Goal: Task Accomplishment & Management: Manage account settings

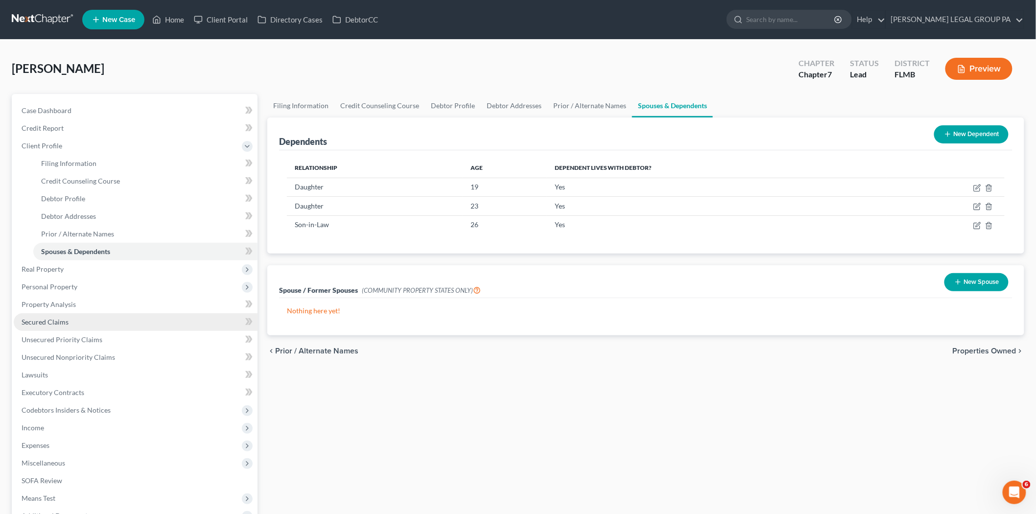
click at [74, 313] on link "Secured Claims" at bounding box center [136, 322] width 244 height 18
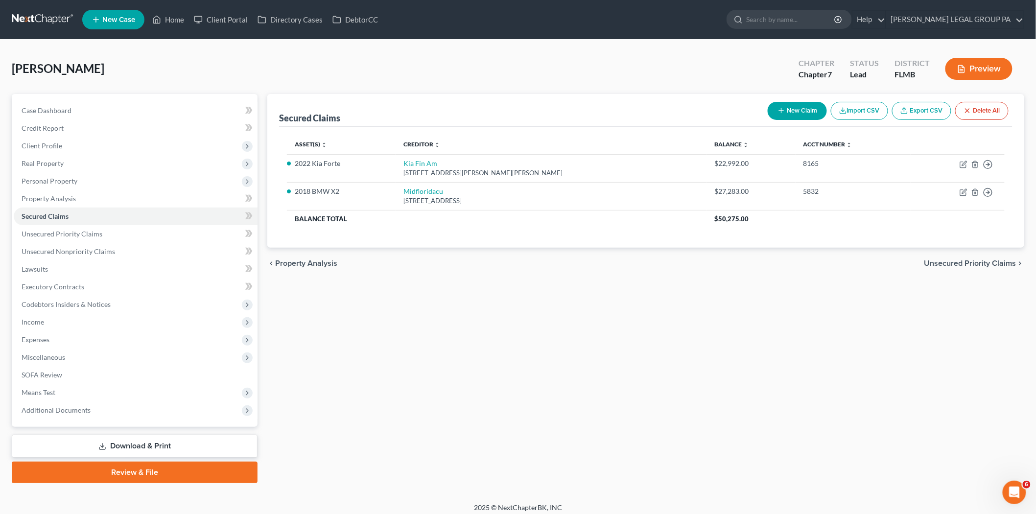
drag, startPoint x: 52, startPoint y: 62, endPoint x: 30, endPoint y: 48, distance: 26.1
drag, startPoint x: 30, startPoint y: 48, endPoint x: 31, endPoint y: 20, distance: 27.9
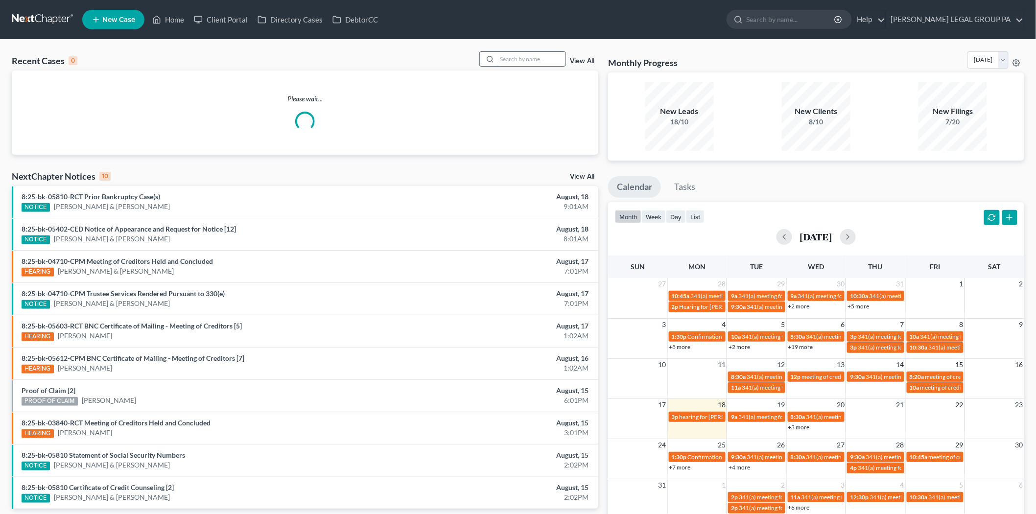
click at [513, 56] on input "search" at bounding box center [531, 59] width 69 height 14
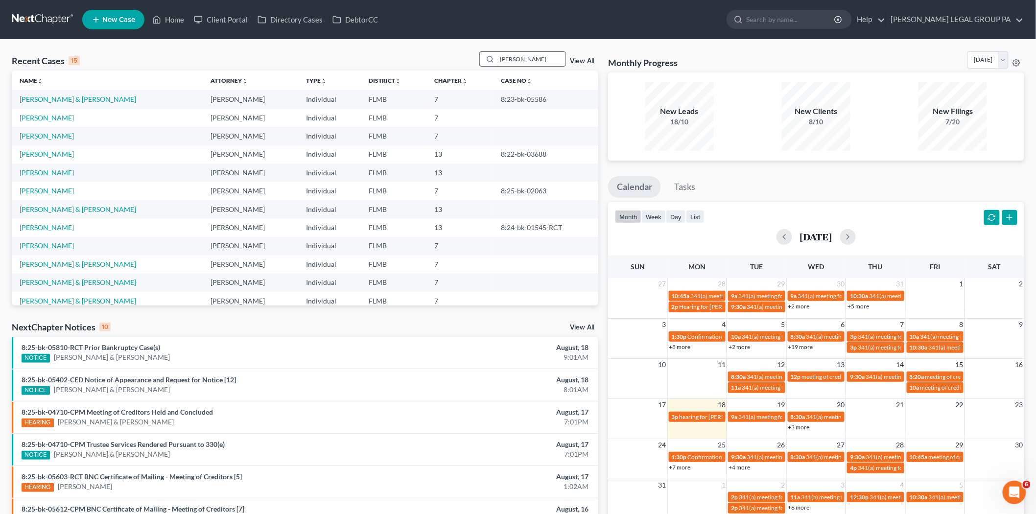
type input "[PERSON_NAME]"
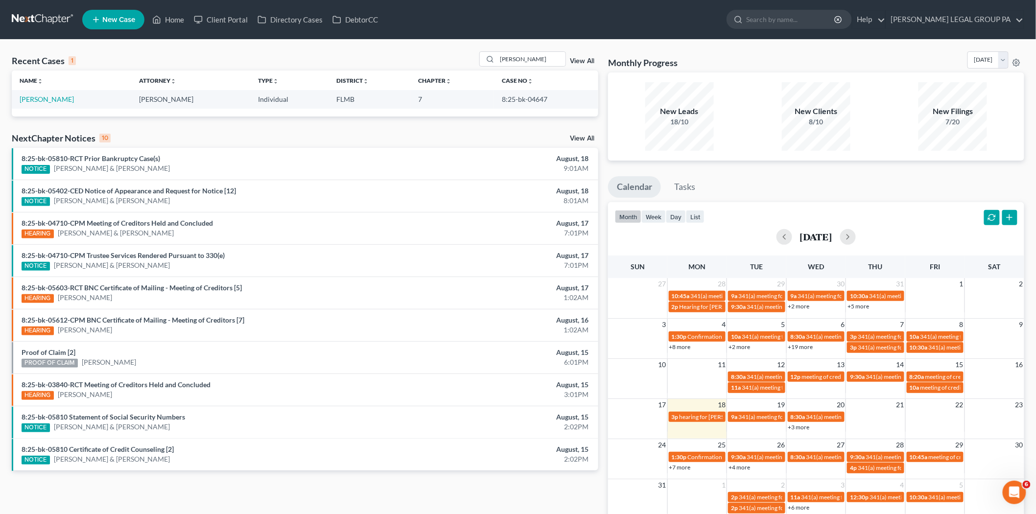
click at [43, 104] on td "Echeverri, Daniela" at bounding box center [72, 99] width 120 height 18
click at [43, 99] on link "Echeverri, Daniela" at bounding box center [47, 99] width 54 height 8
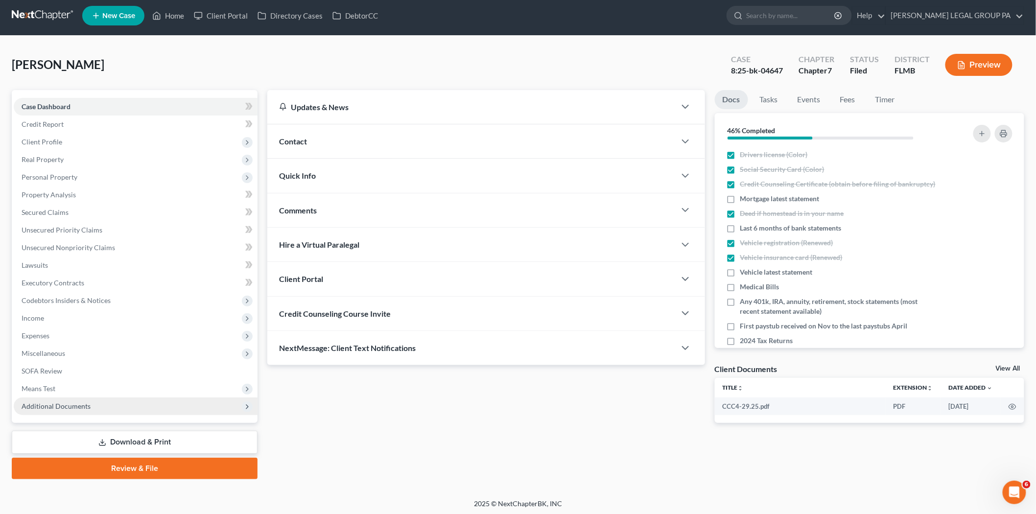
scroll to position [5, 0]
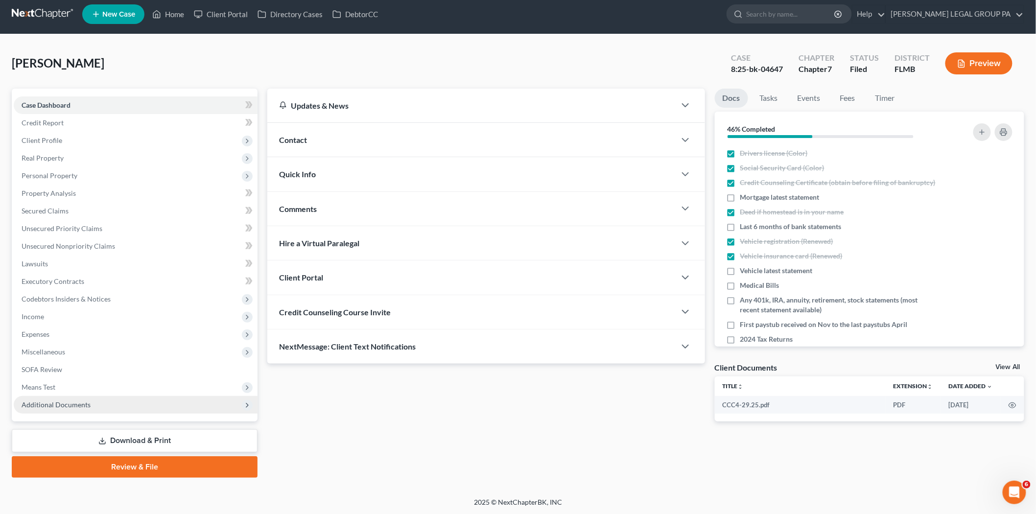
click at [123, 406] on span "Additional Documents" at bounding box center [136, 405] width 244 height 18
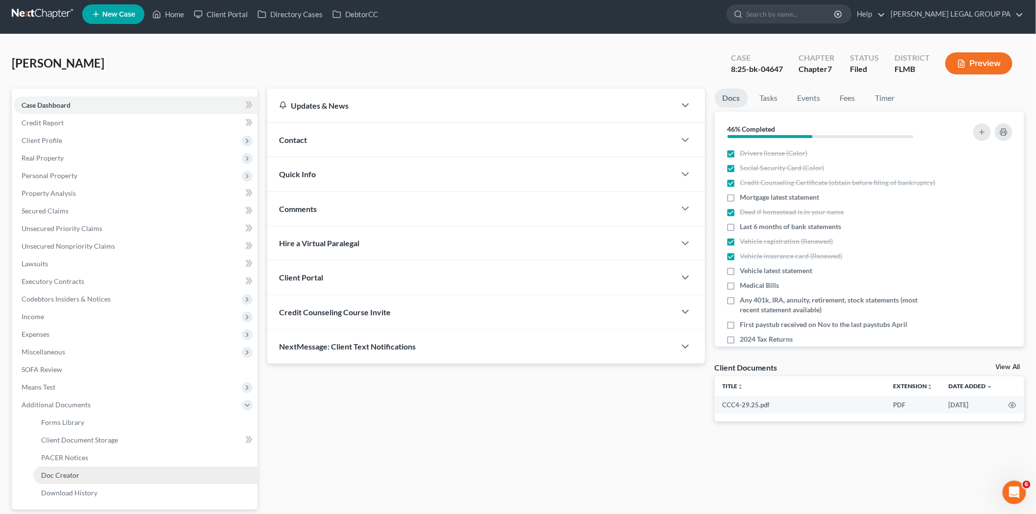
click at [111, 467] on link "Doc Creator" at bounding box center [145, 476] width 224 height 18
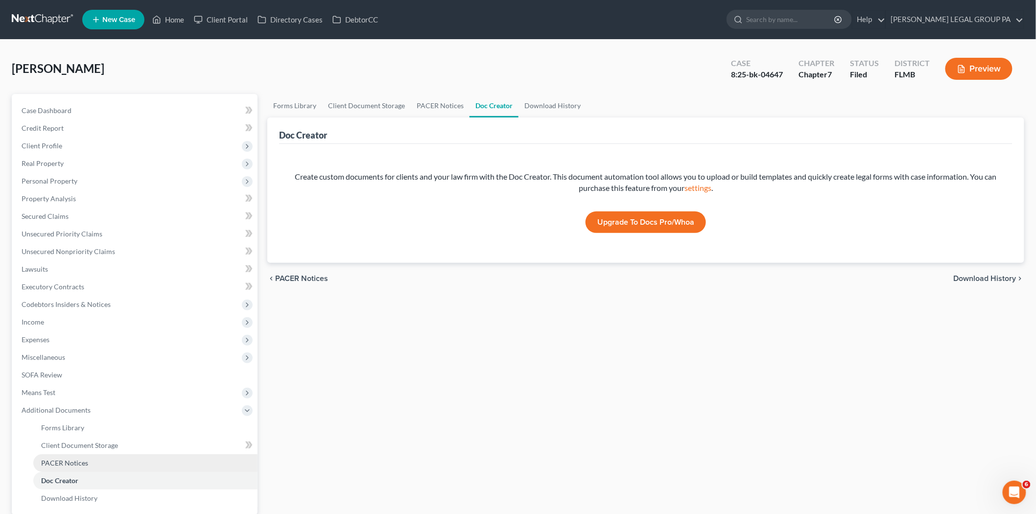
click at [105, 461] on link "PACER Notices" at bounding box center [145, 464] width 224 height 18
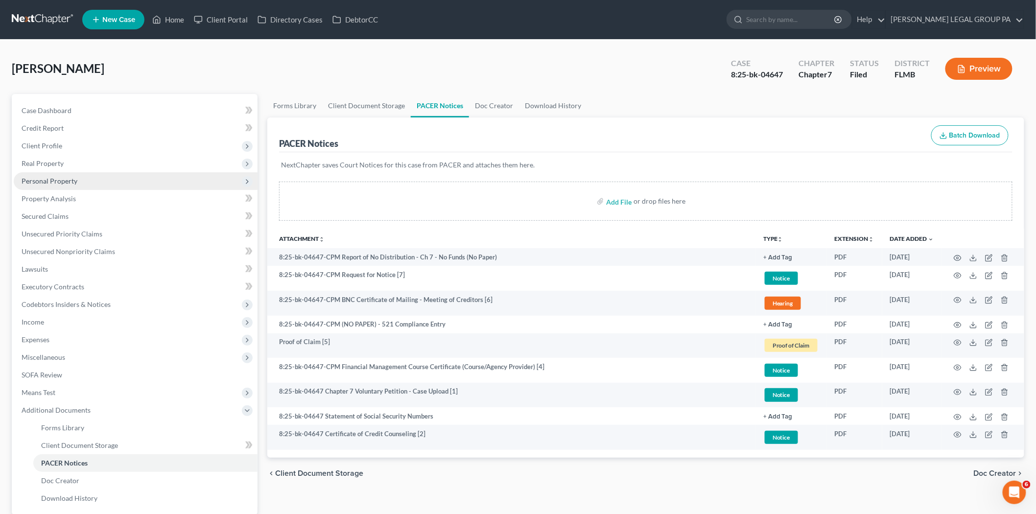
click at [97, 182] on span "Personal Property" at bounding box center [136, 181] width 244 height 18
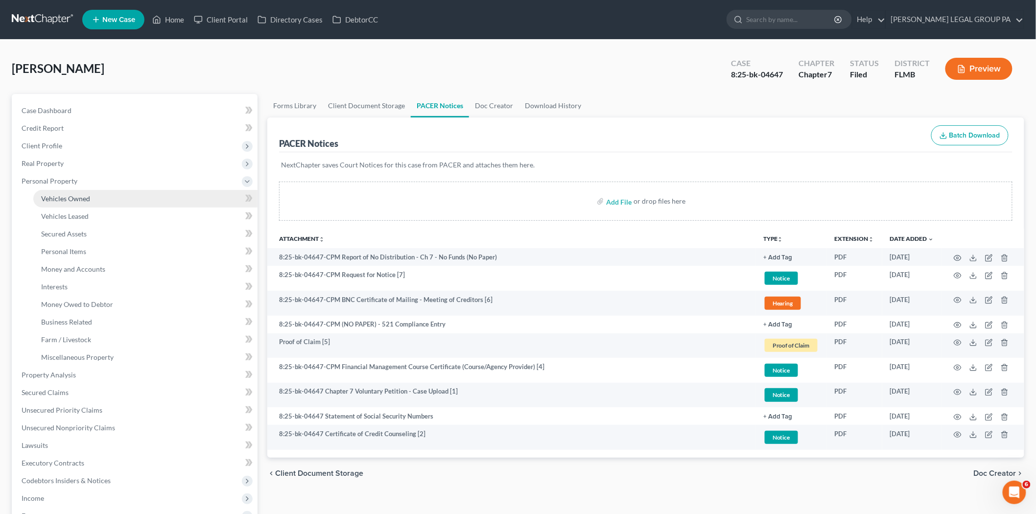
click at [154, 194] on link "Vehicles Owned" at bounding box center [145, 199] width 224 height 18
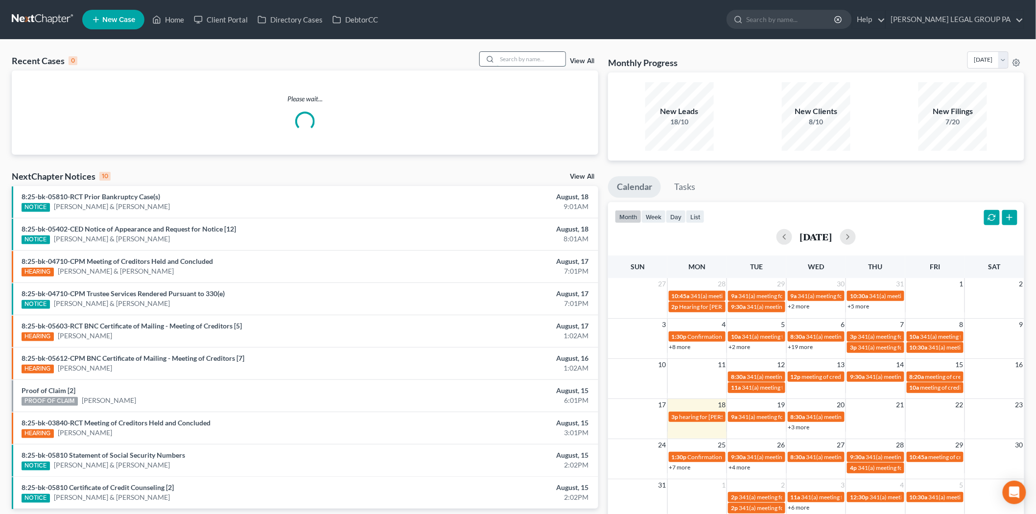
click at [515, 57] on input "search" at bounding box center [531, 59] width 69 height 14
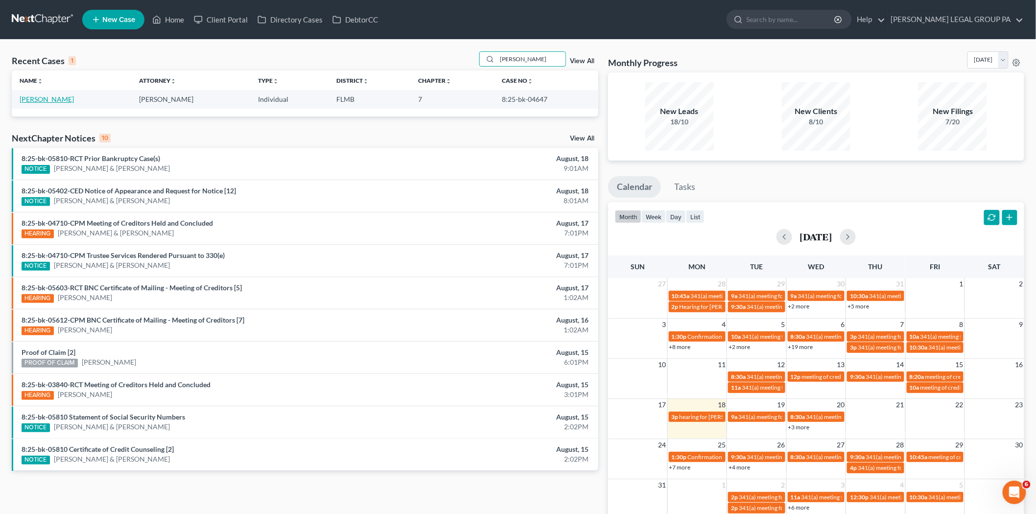
type input "echeverri"
click at [61, 96] on link "Echeverri, Daniela" at bounding box center [47, 99] width 54 height 8
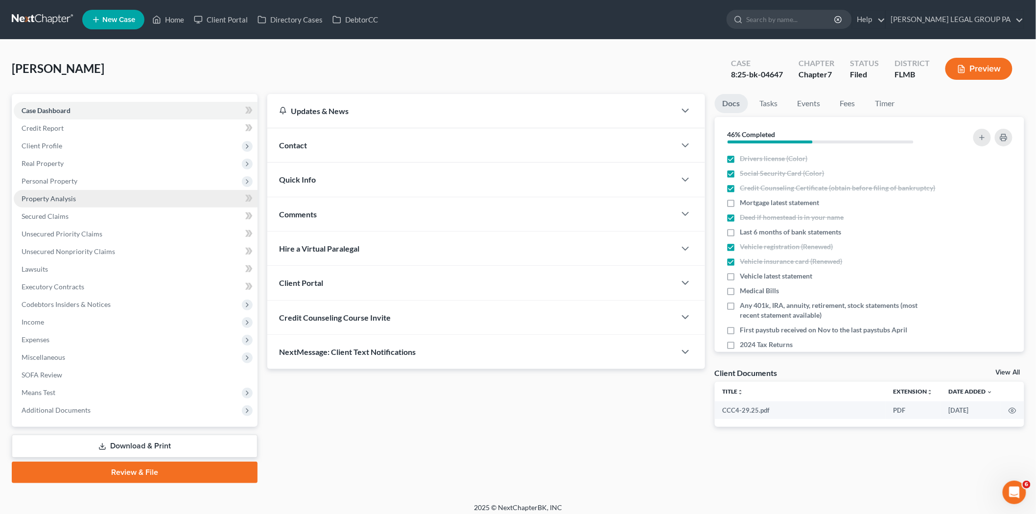
click at [107, 197] on link "Property Analysis" at bounding box center [136, 199] width 244 height 18
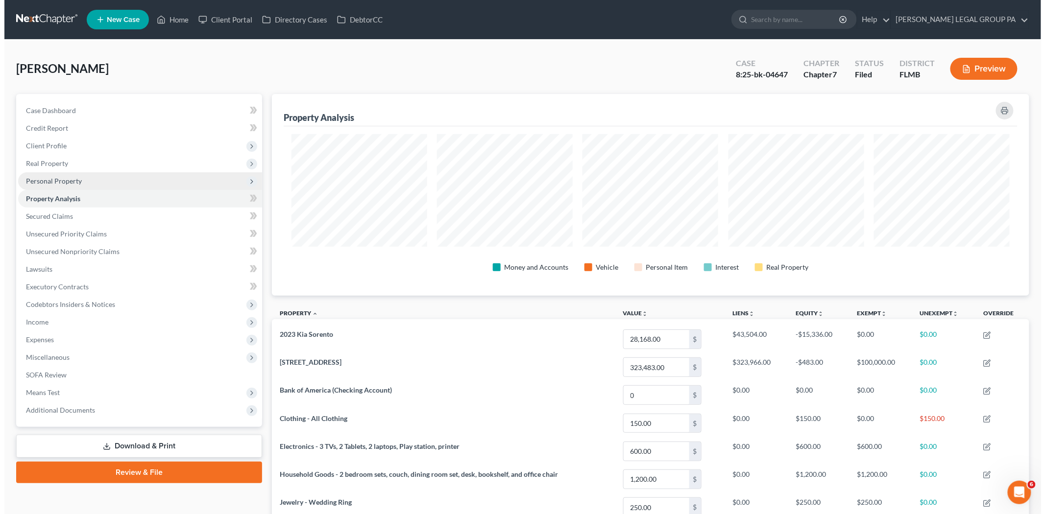
scroll to position [202, 757]
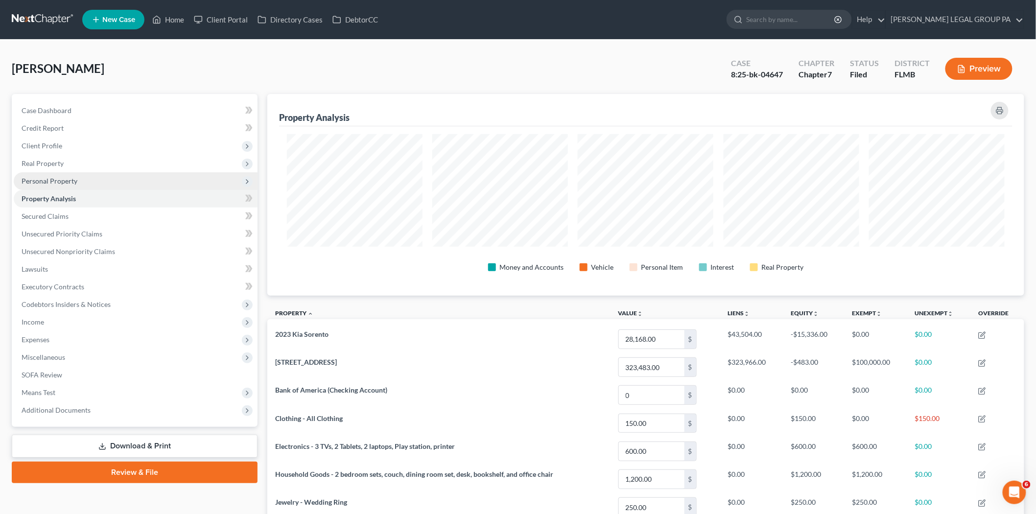
click at [104, 175] on span "Personal Property" at bounding box center [136, 181] width 244 height 18
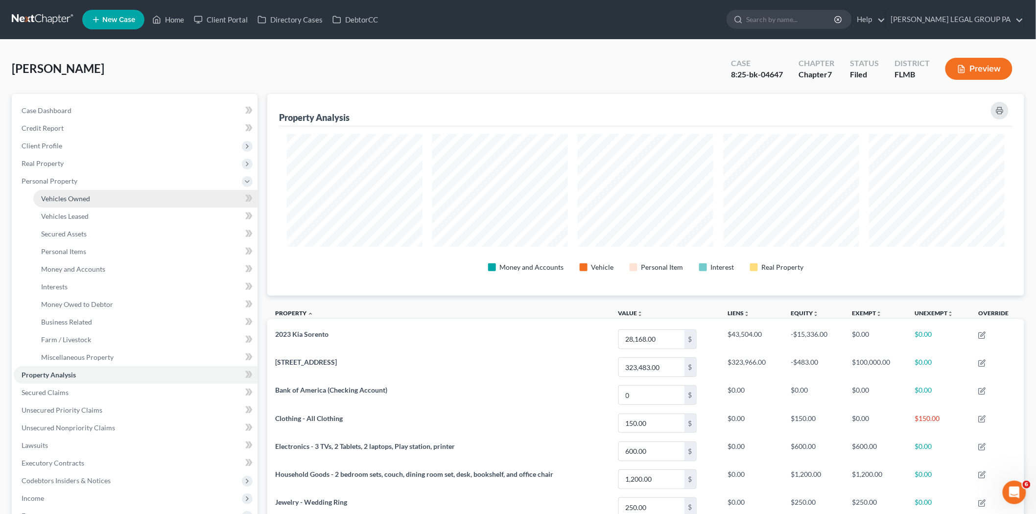
click at [115, 191] on link "Vehicles Owned" at bounding box center [145, 199] width 224 height 18
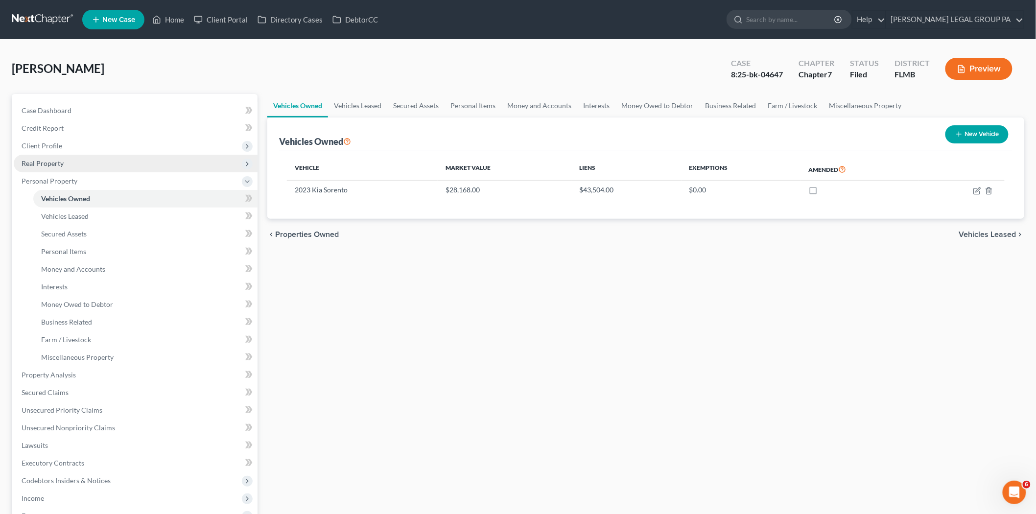
click at [82, 164] on span "Real Property" at bounding box center [136, 164] width 244 height 18
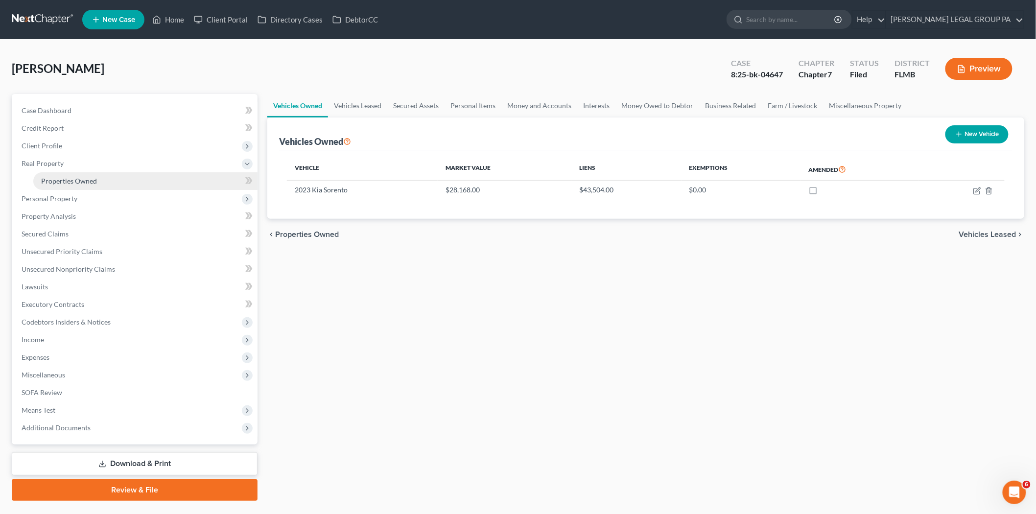
click at [136, 177] on link "Properties Owned" at bounding box center [145, 181] width 224 height 18
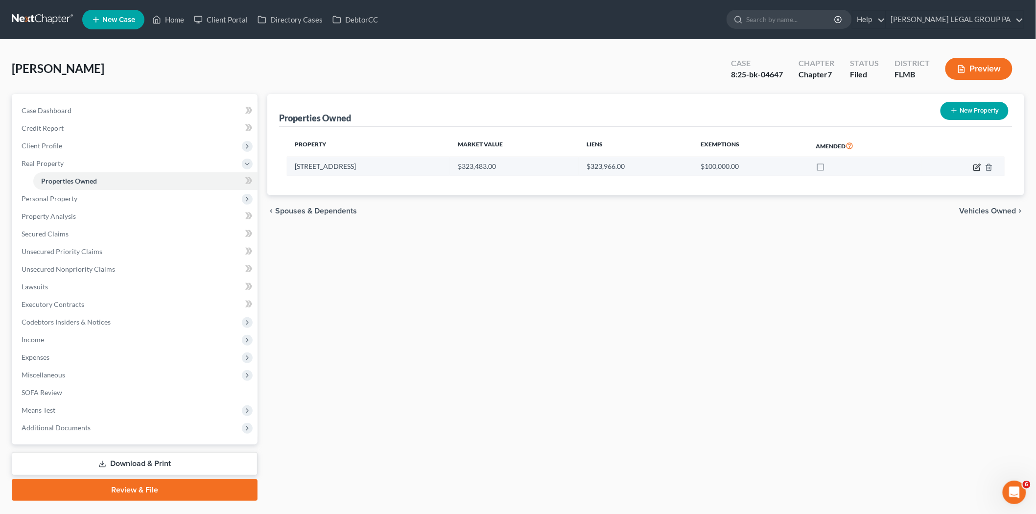
click at [982, 167] on icon "button" at bounding box center [978, 168] width 8 height 8
select select "9"
select select "3"
select select "0"
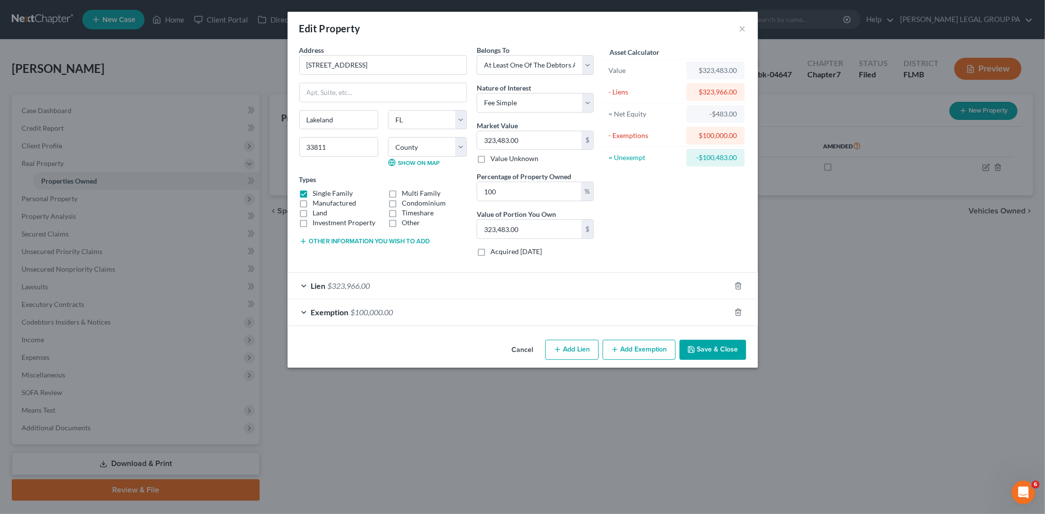
click at [611, 307] on div "Exemption $100,000.00" at bounding box center [509, 312] width 443 height 26
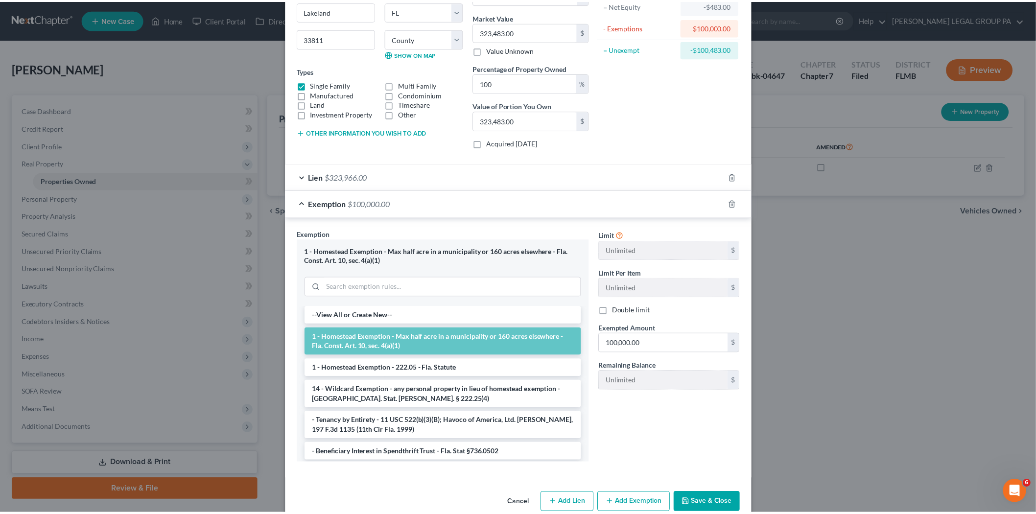
scroll to position [128, 0]
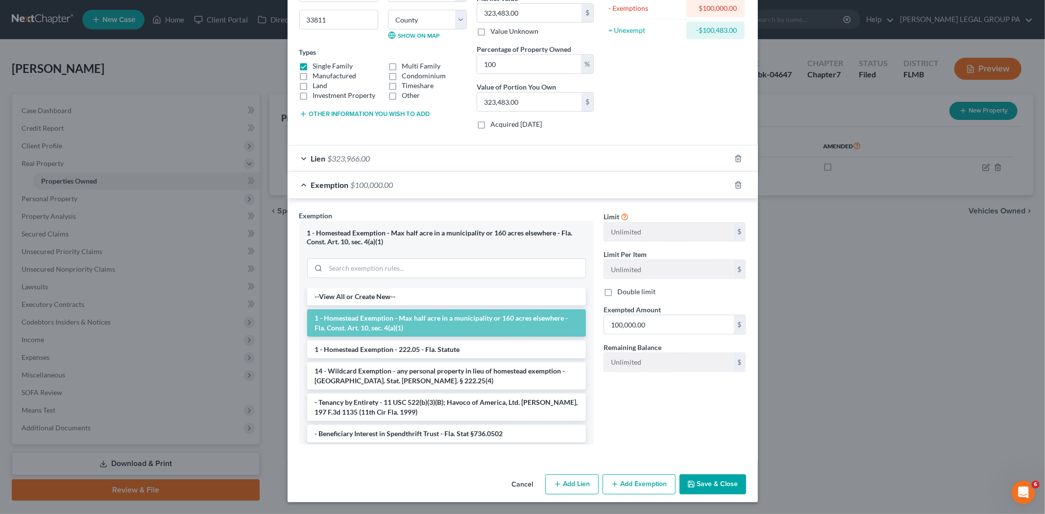
click at [736, 486] on button "Save & Close" at bounding box center [712, 485] width 67 height 21
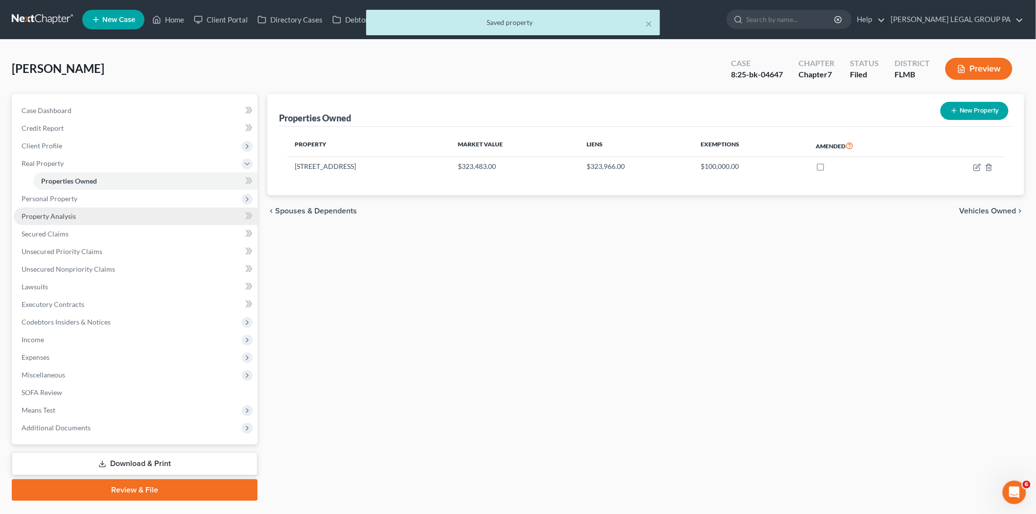
click at [87, 218] on link "Property Analysis" at bounding box center [136, 217] width 244 height 18
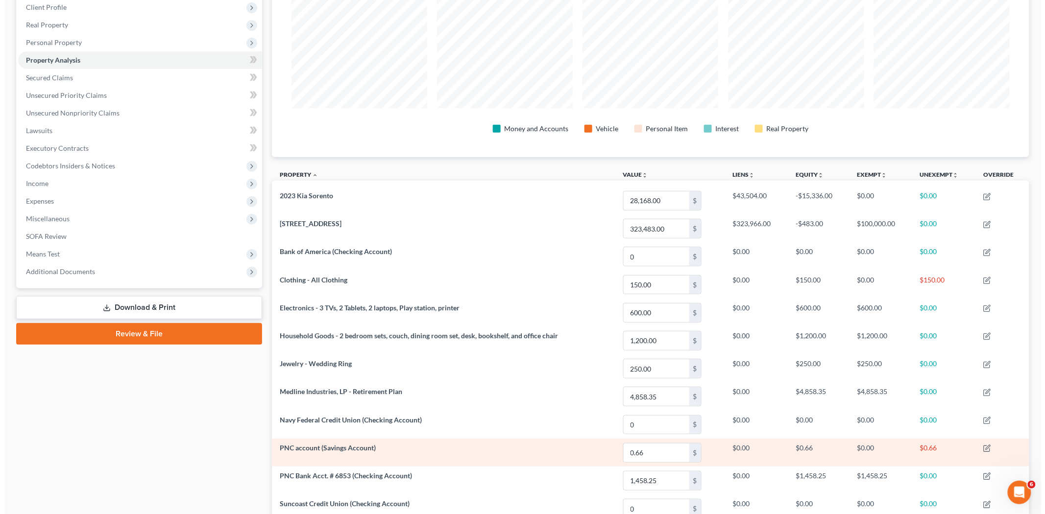
scroll to position [135, 0]
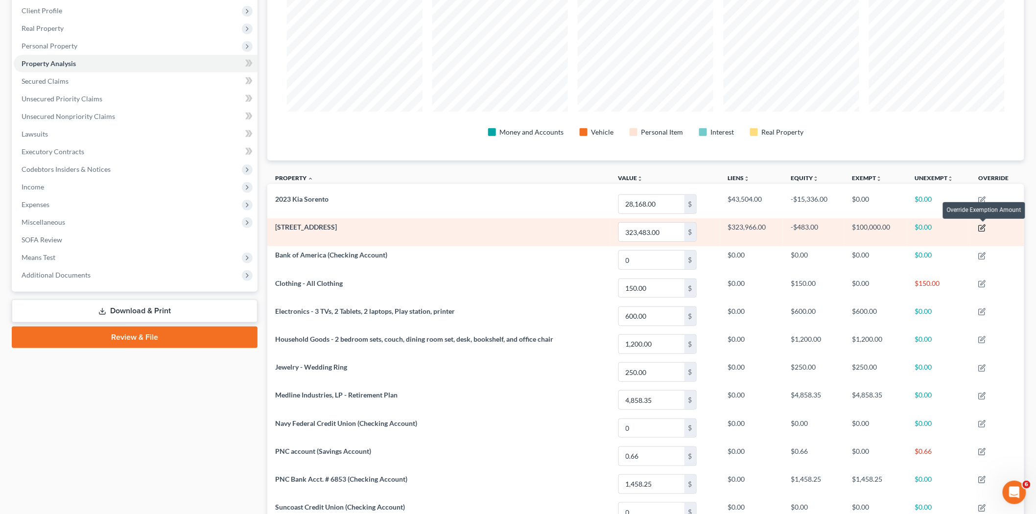
click at [985, 229] on icon "button" at bounding box center [983, 228] width 8 height 8
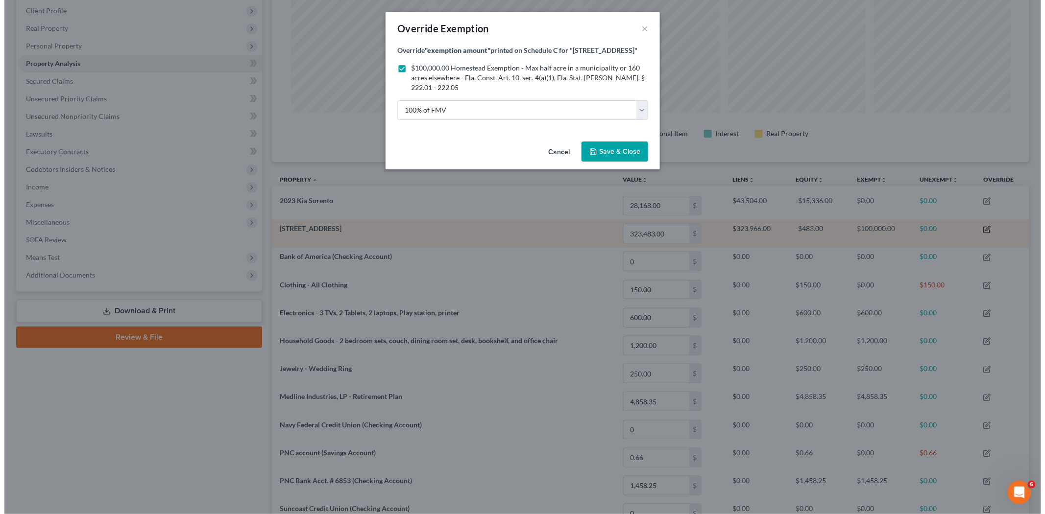
scroll to position [0, 0]
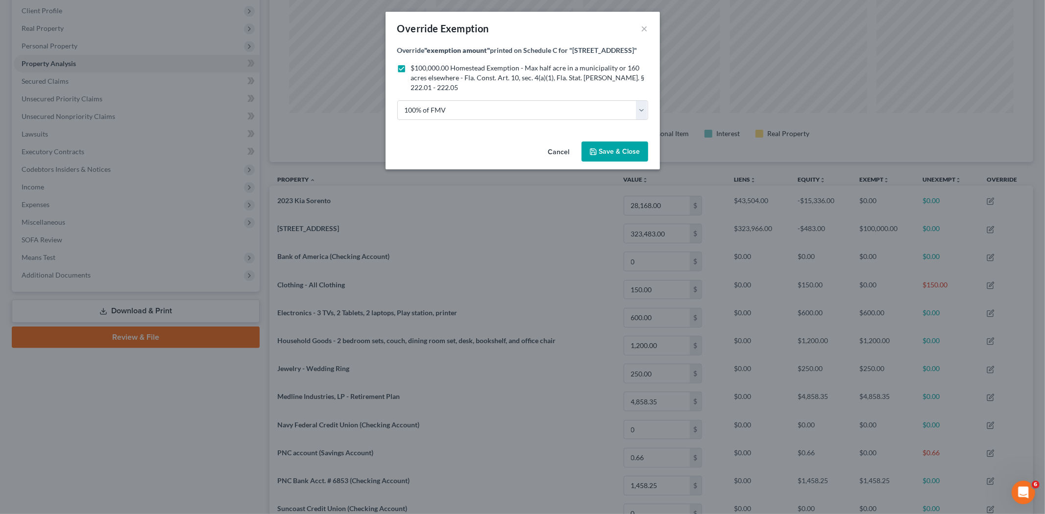
click at [464, 71] on span "$100,000.00 Homestead Exemption - Max half acre in a municipality or 160 acres …" at bounding box center [528, 78] width 234 height 28
click at [421, 70] on input "$100,000.00 Homestead Exemption - Max half acre in a municipality or 160 acres …" at bounding box center [418, 66] width 6 height 6
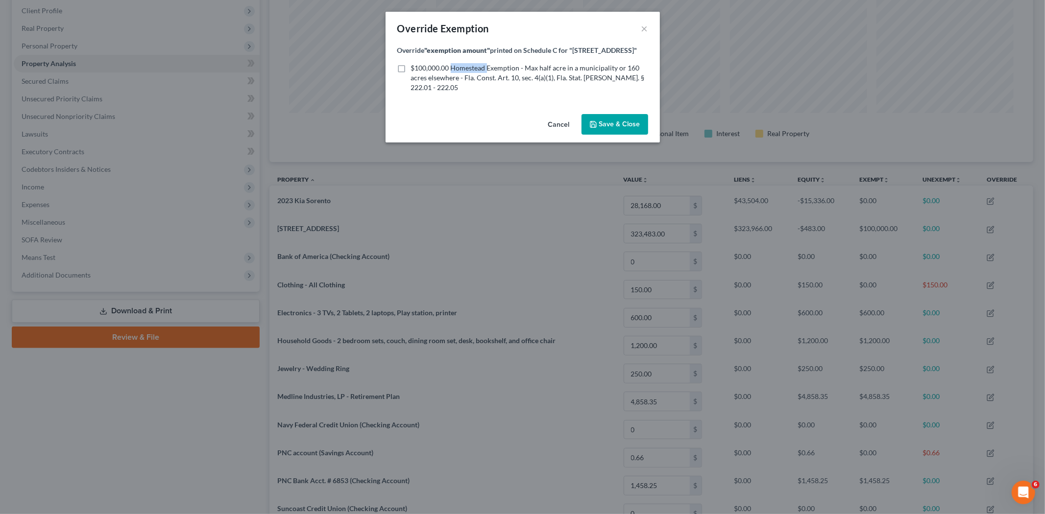
click at [464, 71] on span "$100,000.00 Homestead Exemption - Max half acre in a municipality or 160 acres …" at bounding box center [528, 78] width 234 height 28
click at [421, 70] on input "$100,000.00 Homestead Exemption - Max half acre in a municipality or 160 acres …" at bounding box center [418, 66] width 6 height 6
checkbox input "true"
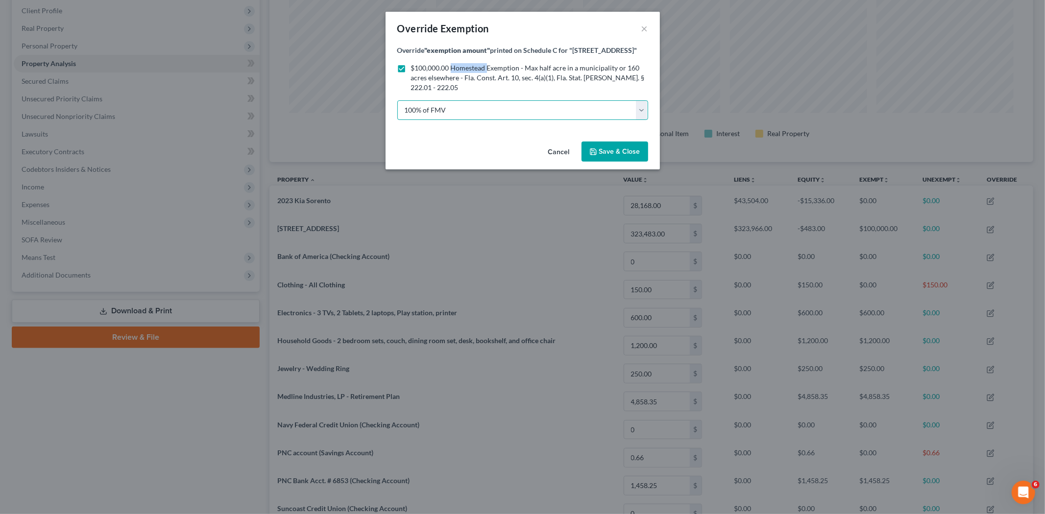
click at [495, 107] on select "100% of FMV Unknown Other" at bounding box center [522, 110] width 251 height 20
click at [397, 100] on select "100% of FMV Unknown Other" at bounding box center [522, 110] width 251 height 20
click at [596, 150] on icon "button" at bounding box center [593, 152] width 8 height 8
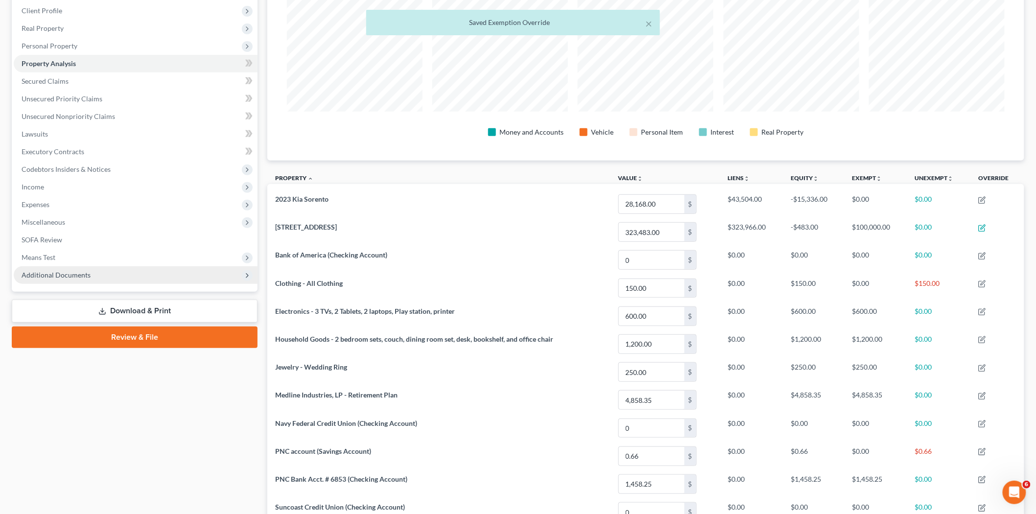
click at [179, 272] on span "Additional Documents" at bounding box center [136, 275] width 244 height 18
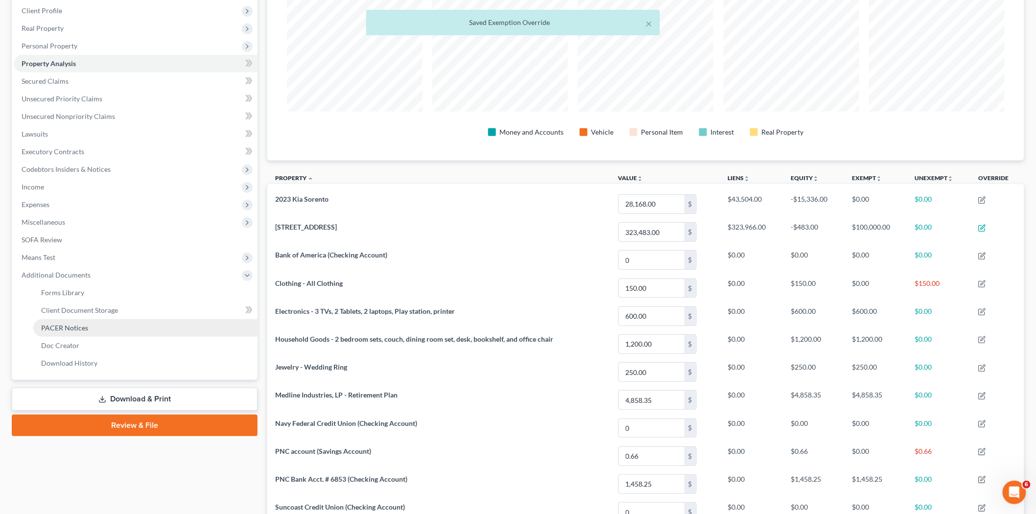
click at [128, 320] on link "PACER Notices" at bounding box center [145, 328] width 224 height 18
